Goal: Information Seeking & Learning: Learn about a topic

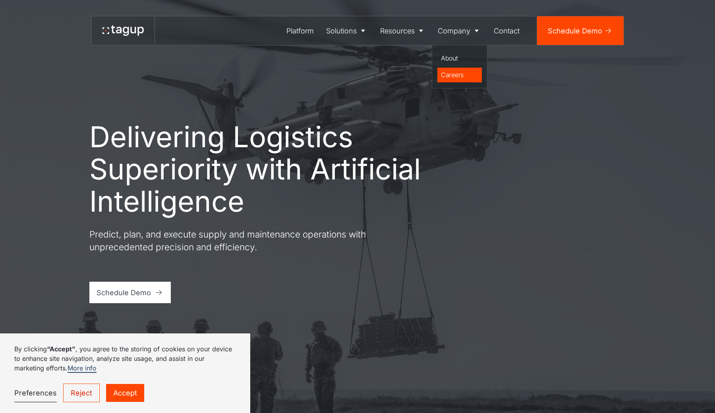
click at [463, 78] on div "Careers" at bounding box center [459, 75] width 37 height 10
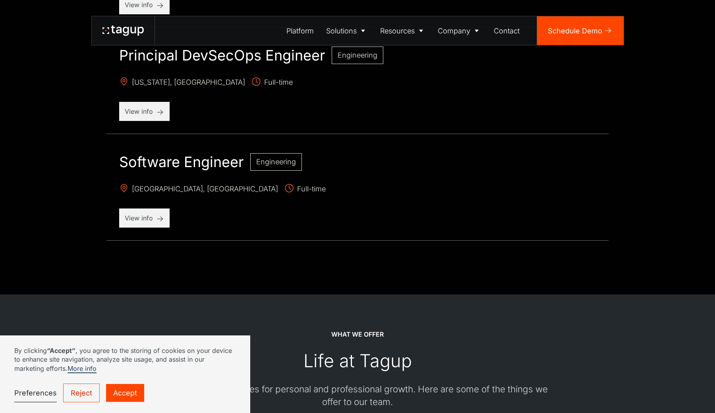
scroll to position [945, 0]
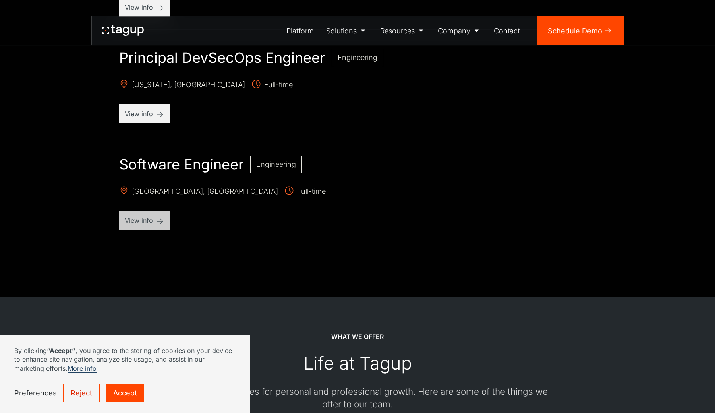
click at [159, 217] on p "View info" at bounding box center [144, 220] width 39 height 10
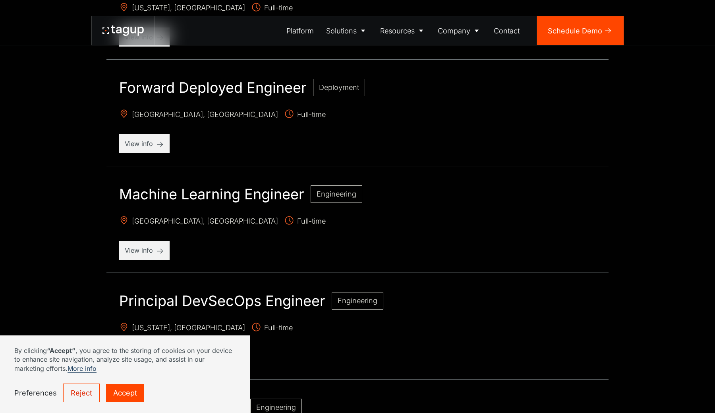
scroll to position [703, 0]
